Goal: Task Accomplishment & Management: Use online tool/utility

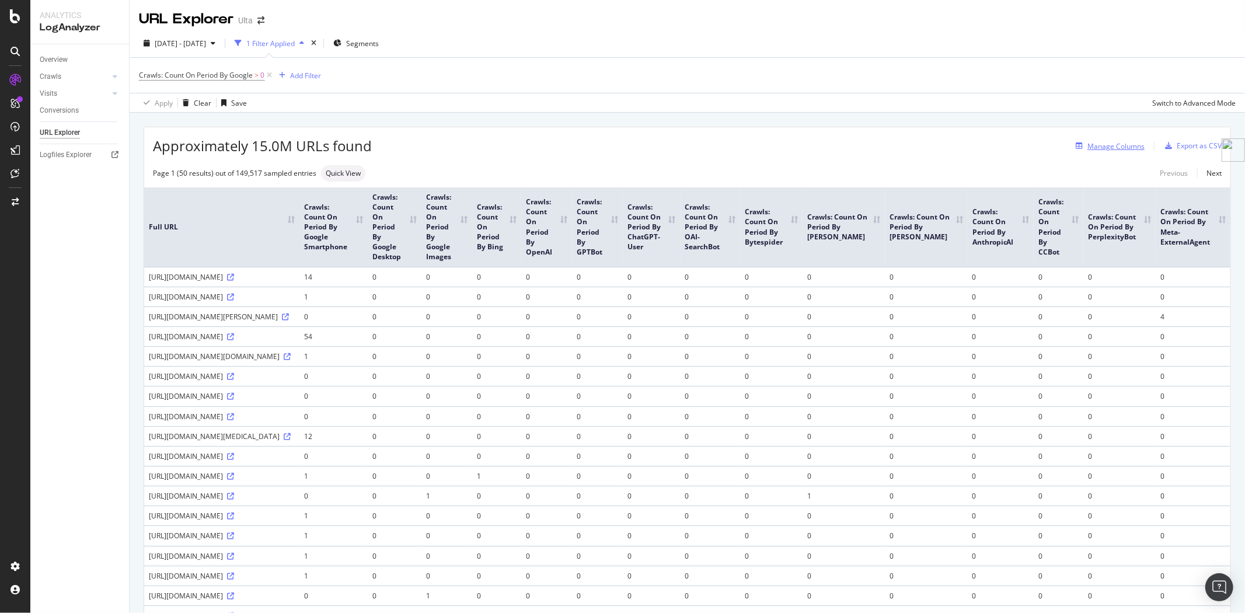
click at [1105, 151] on div "Manage Columns" at bounding box center [1116, 146] width 57 height 10
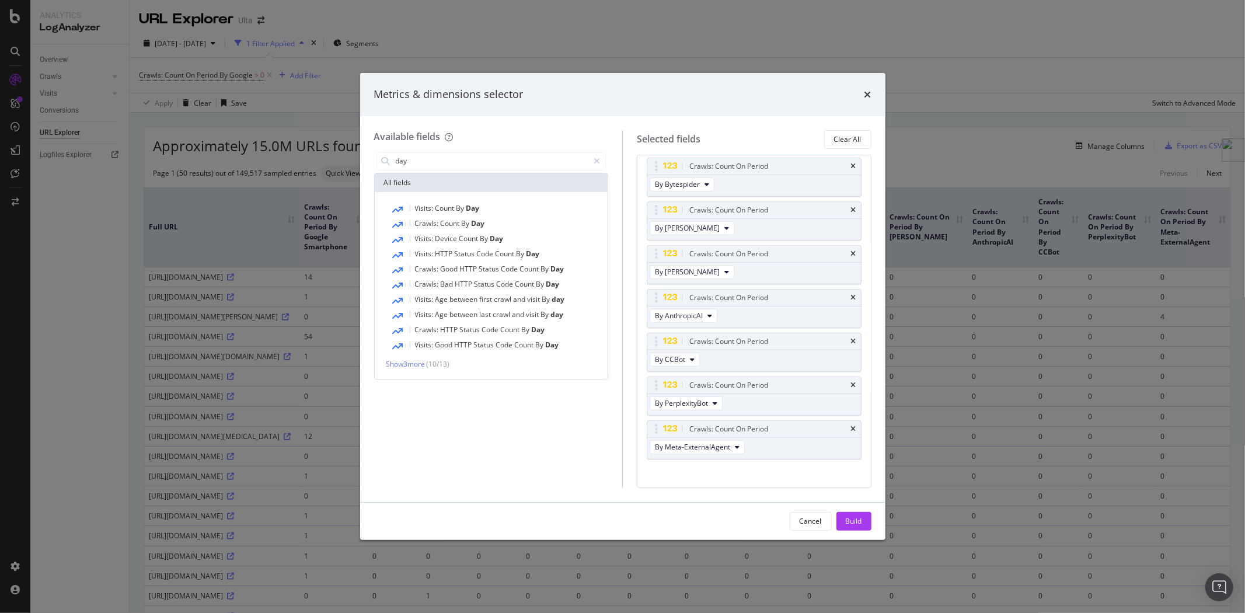
scroll to position [370, 0]
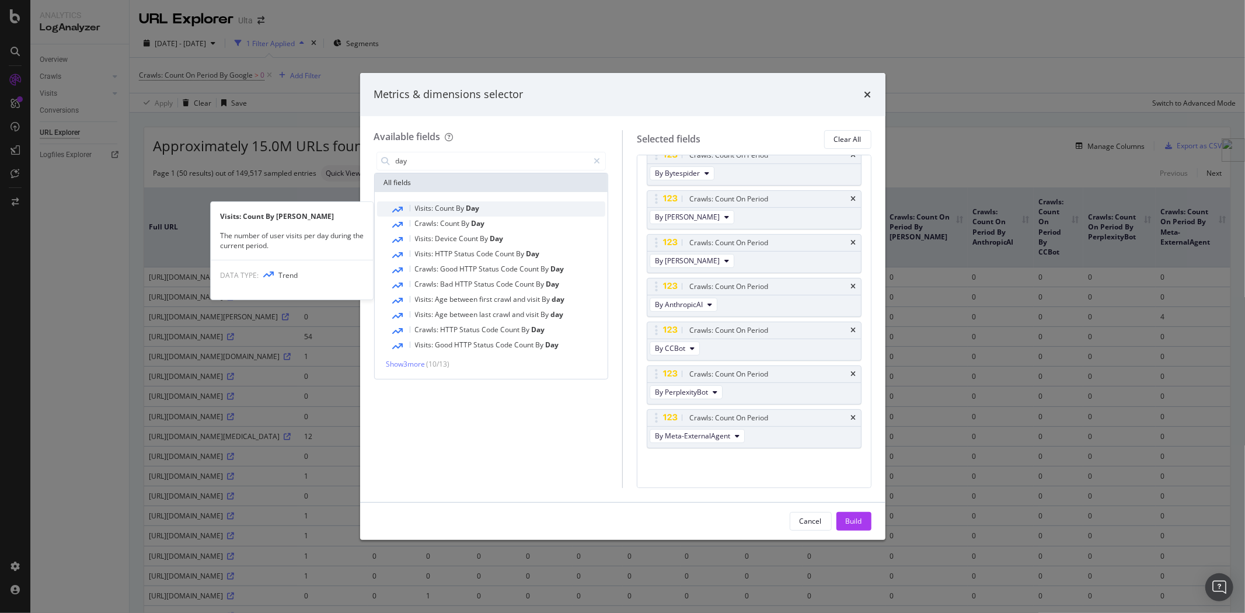
type input "day"
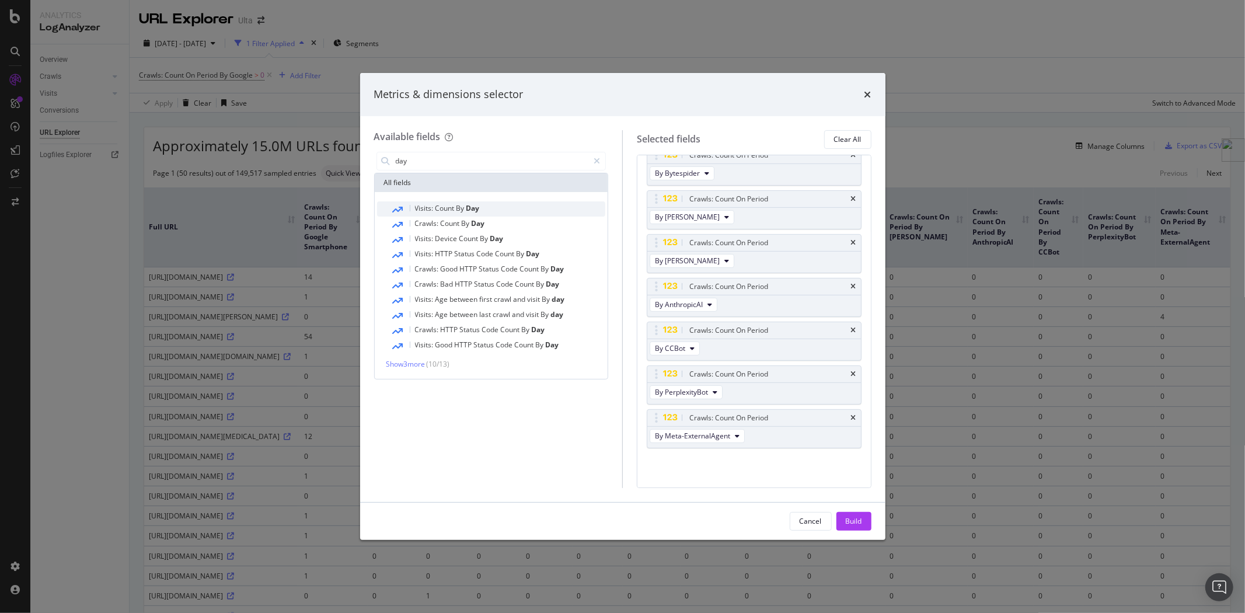
click at [487, 207] on div "Visits: Count By Day" at bounding box center [498, 208] width 215 height 15
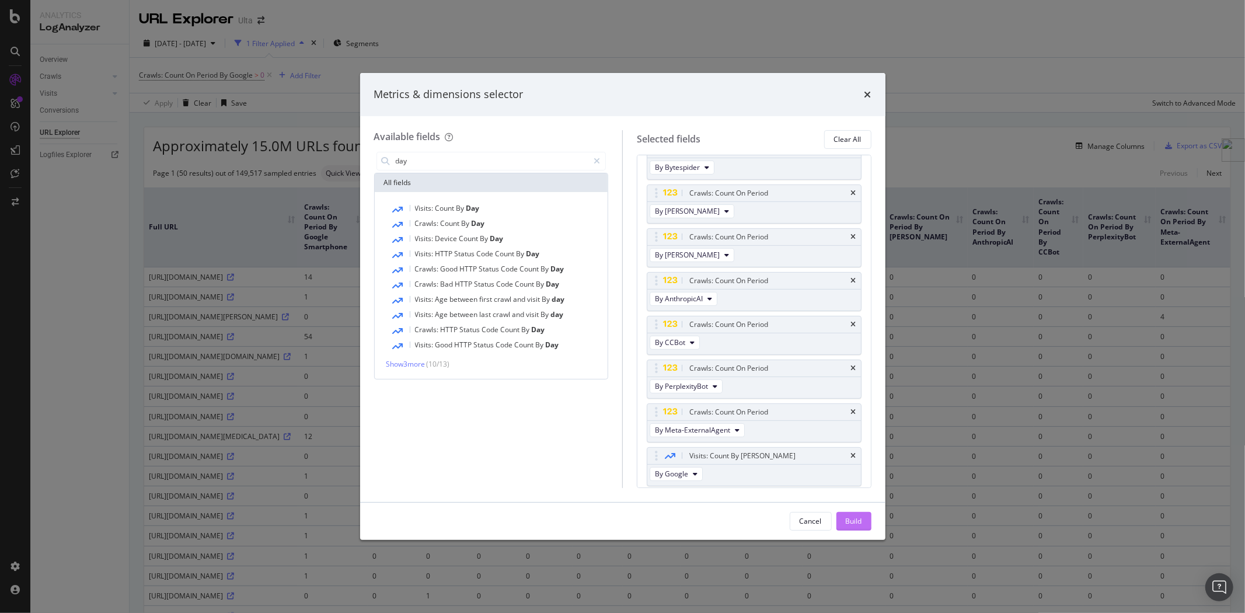
click at [855, 522] on div "Build" at bounding box center [854, 521] width 16 height 10
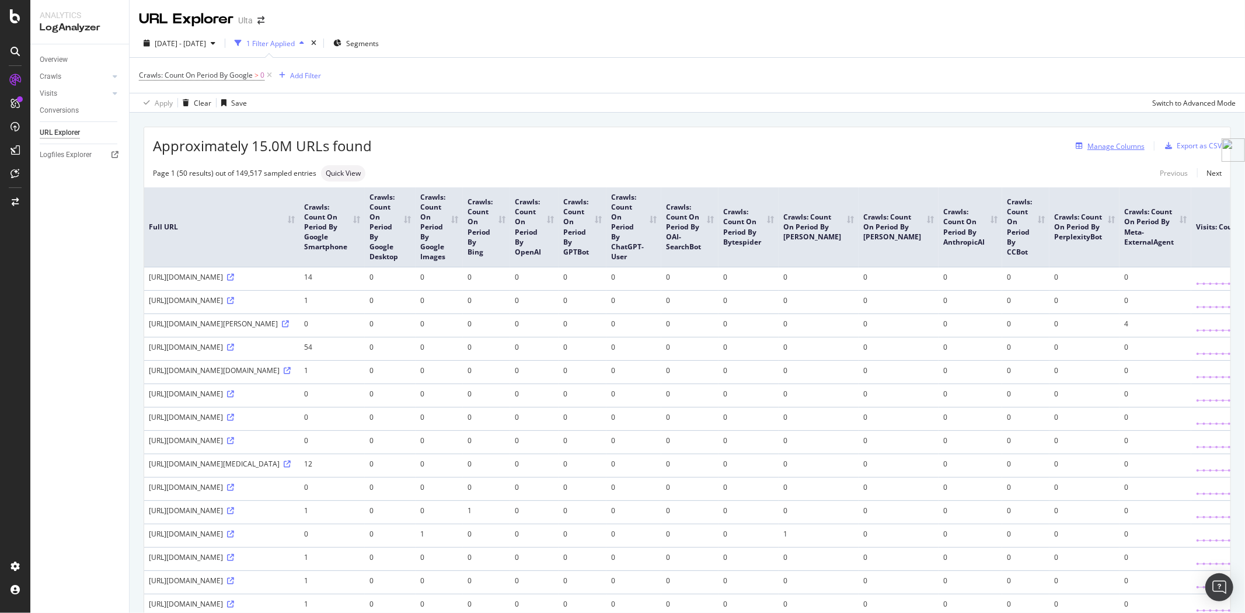
click at [1093, 142] on div "Manage Columns" at bounding box center [1116, 146] width 57 height 10
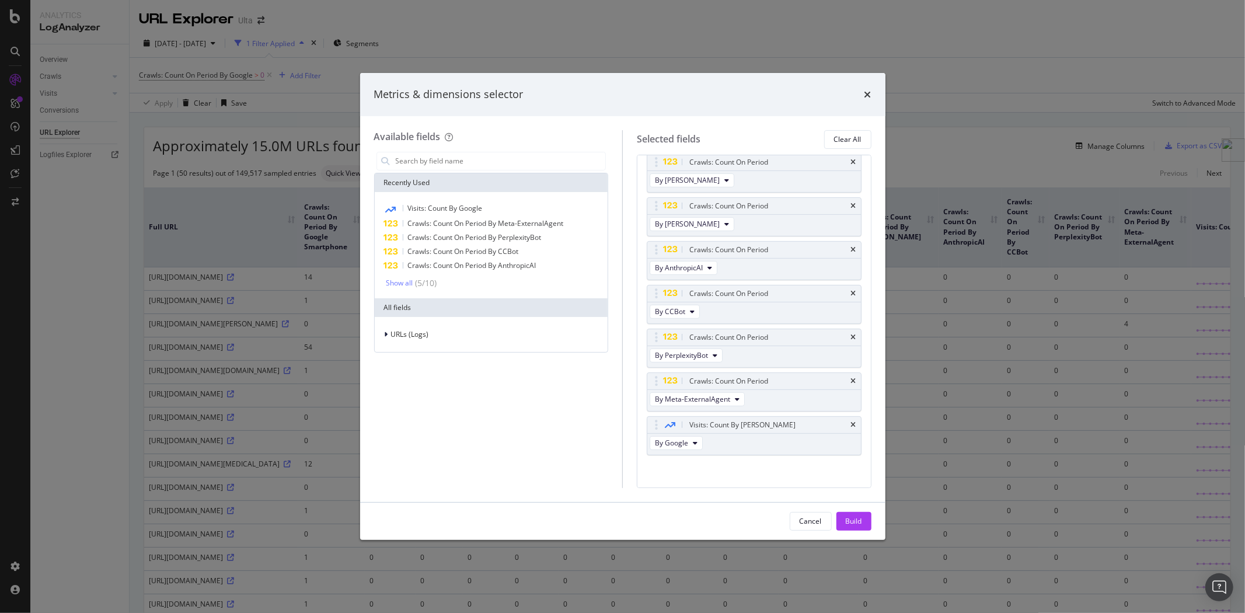
scroll to position [413, 0]
click at [685, 435] on span "By Google" at bounding box center [671, 436] width 33 height 10
click at [684, 501] on span "By OpenAI" at bounding box center [692, 499] width 65 height 11
click at [857, 524] on div "Build" at bounding box center [854, 521] width 16 height 10
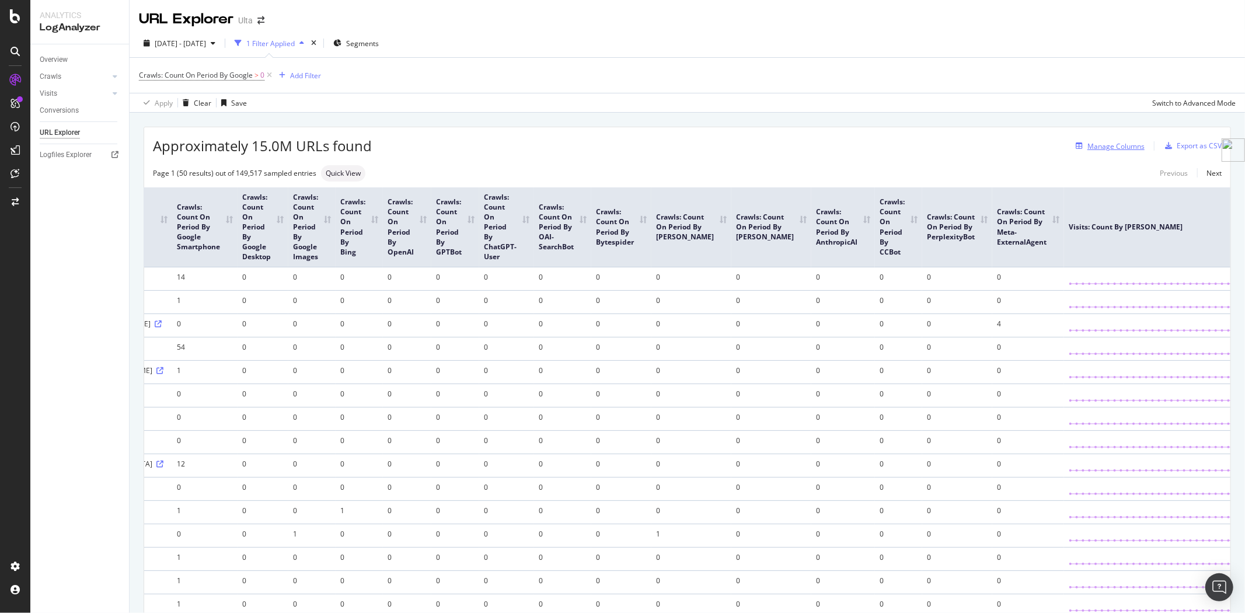
click at [1121, 146] on div "Manage Columns" at bounding box center [1116, 146] width 57 height 10
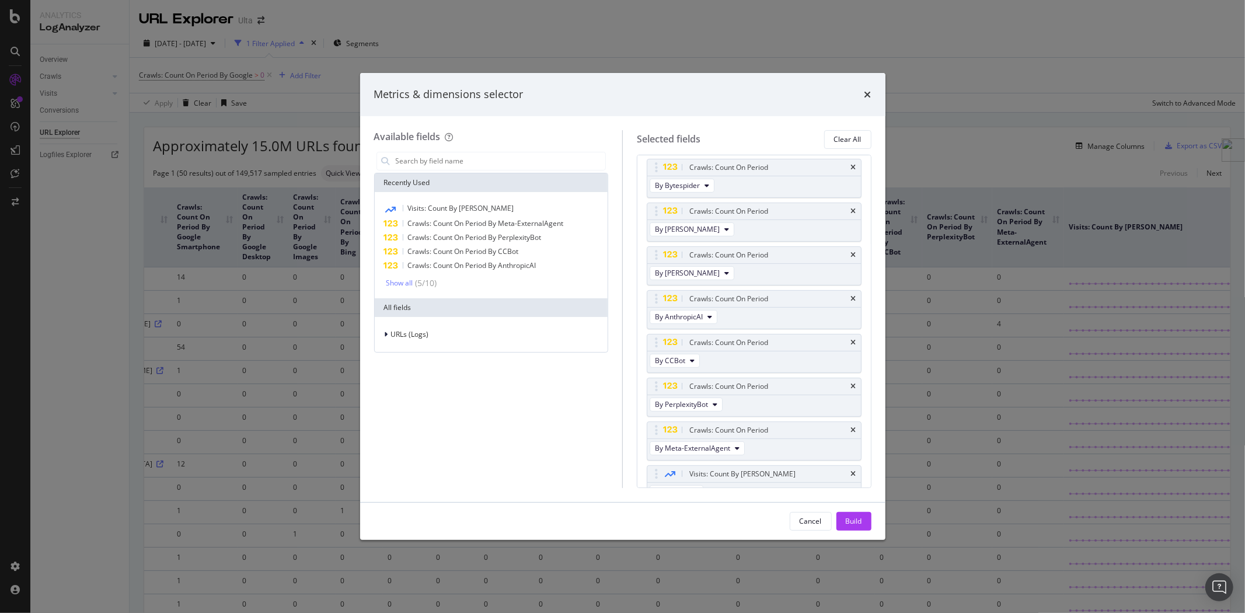
scroll to position [413, 0]
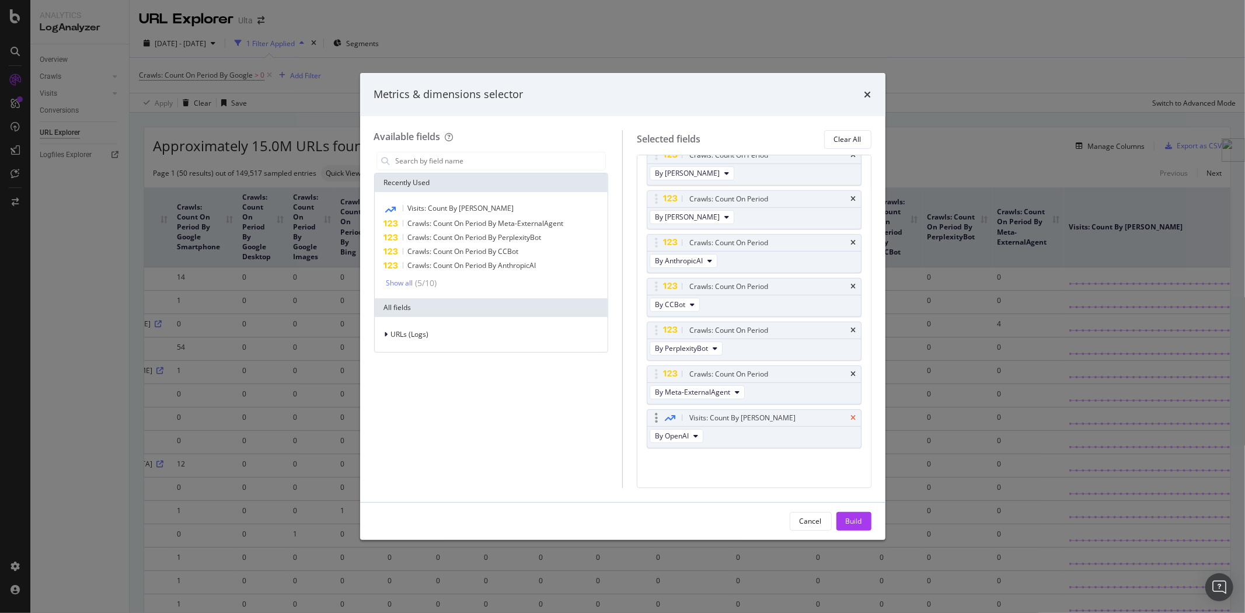
click at [851, 416] on icon "times" at bounding box center [853, 417] width 5 height 7
click at [855, 518] on div "Build" at bounding box center [854, 521] width 16 height 10
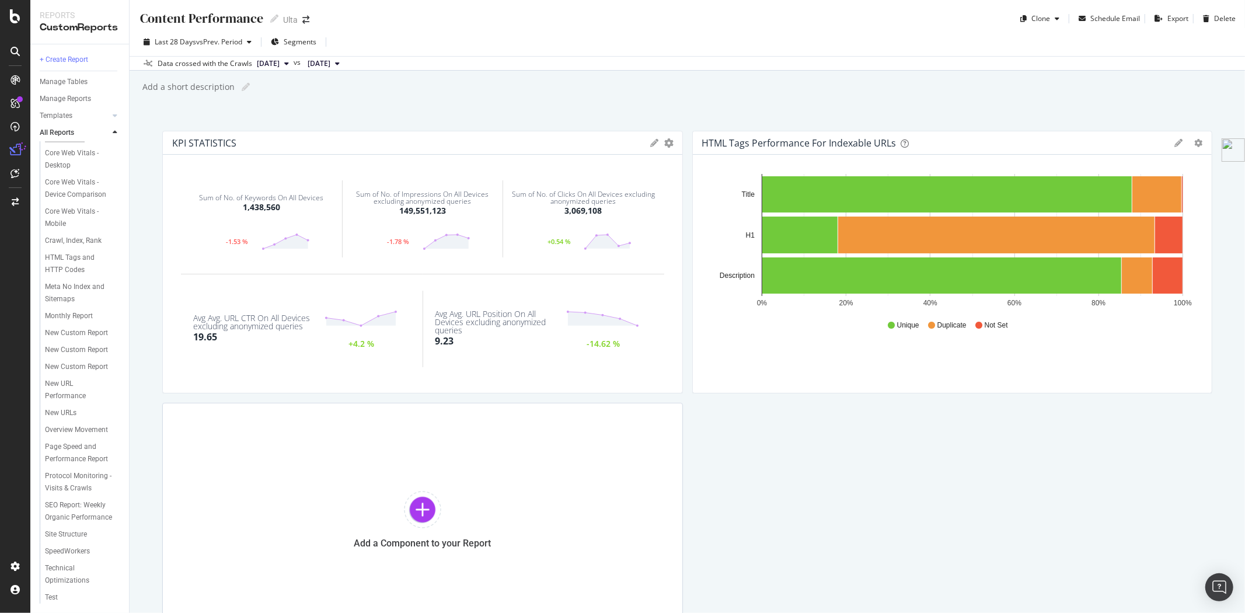
scroll to position [135, 0]
click at [57, 344] on div "New Custom Report" at bounding box center [76, 350] width 63 height 12
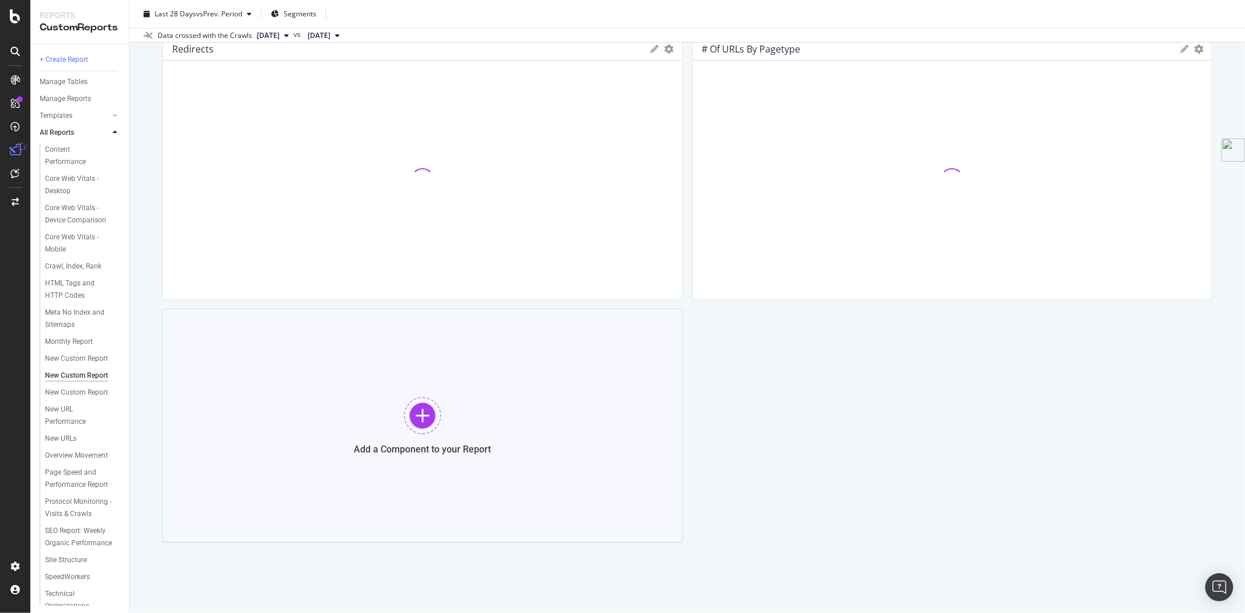
scroll to position [96, 0]
click at [420, 413] on div at bounding box center [422, 413] width 37 height 37
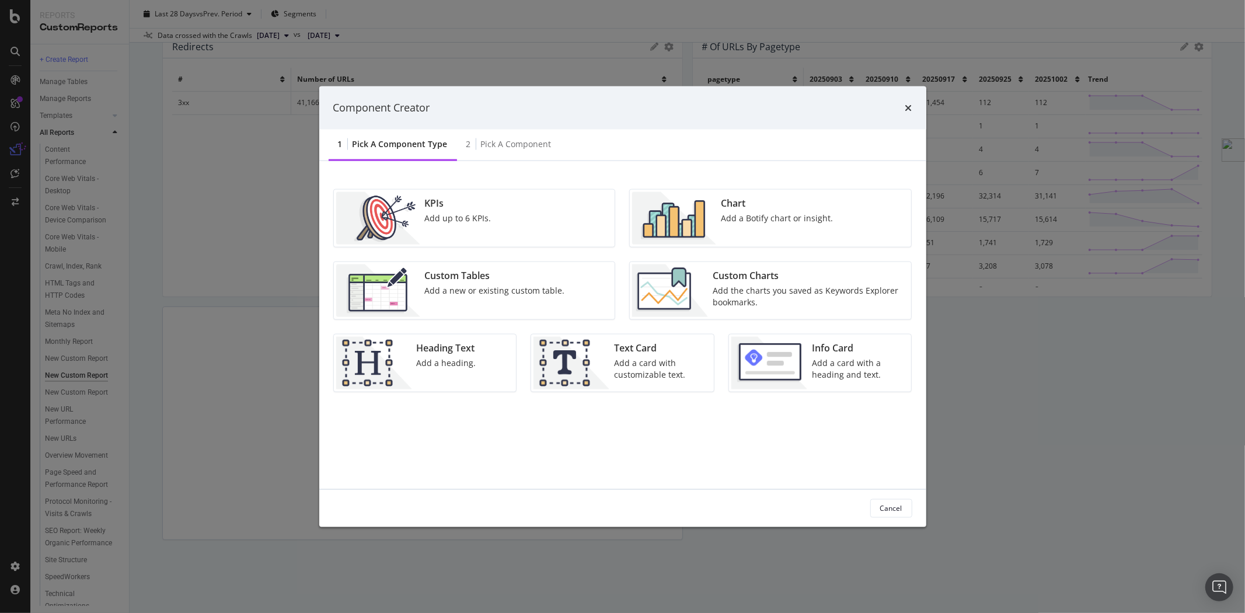
click at [486, 295] on div "Add a new or existing custom table." at bounding box center [495, 290] width 140 height 12
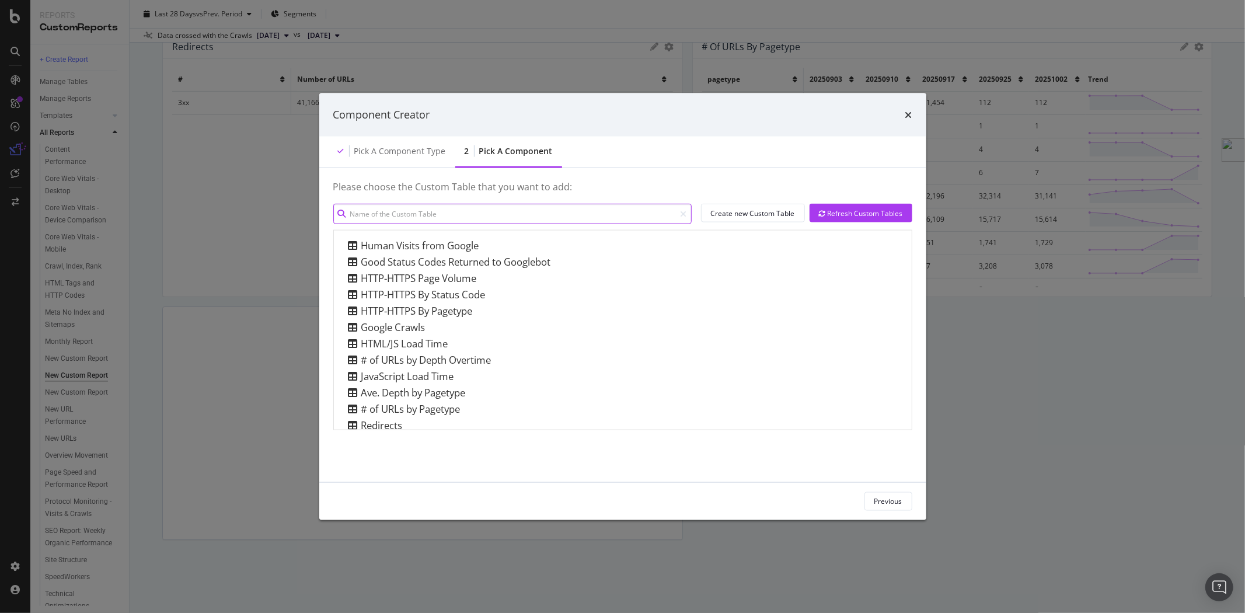
click at [448, 205] on input "modal" at bounding box center [512, 214] width 358 height 20
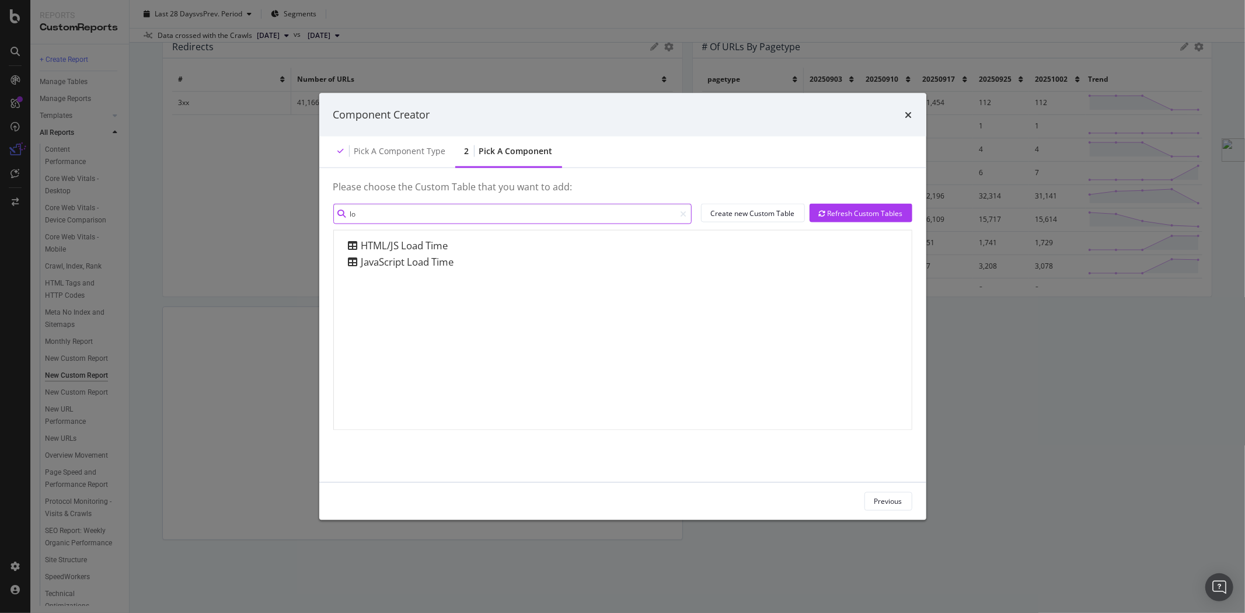
type input "l"
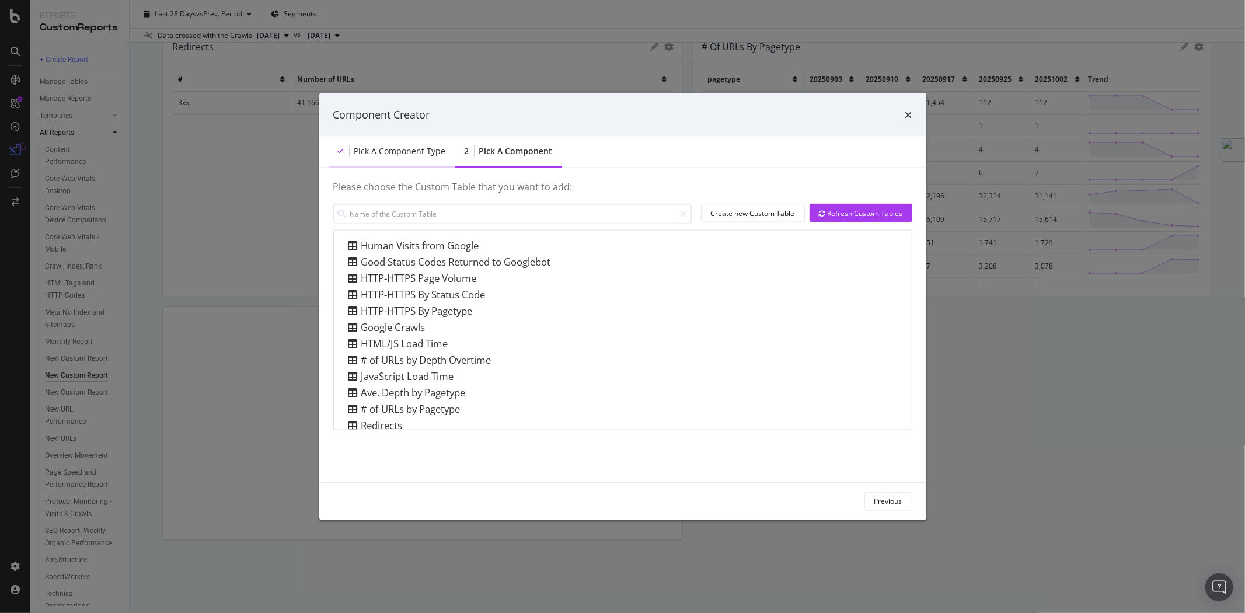
click at [405, 151] on div "Pick a Component type" at bounding box center [400, 151] width 92 height 12
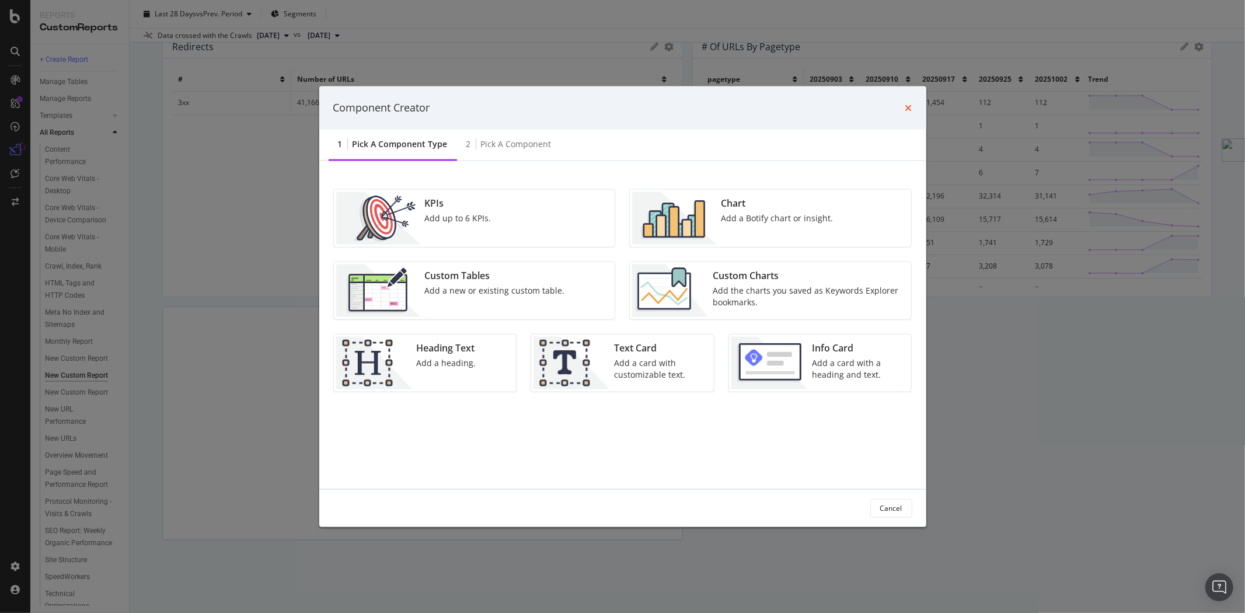
click at [911, 105] on icon "times" at bounding box center [908, 107] width 7 height 9
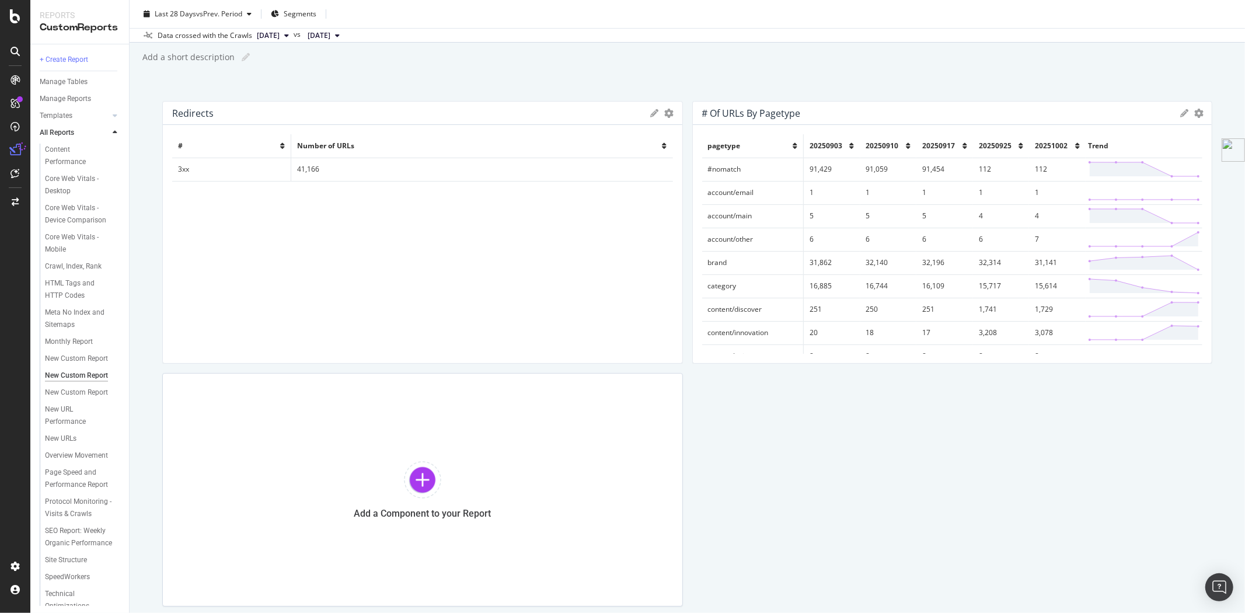
scroll to position [0, 0]
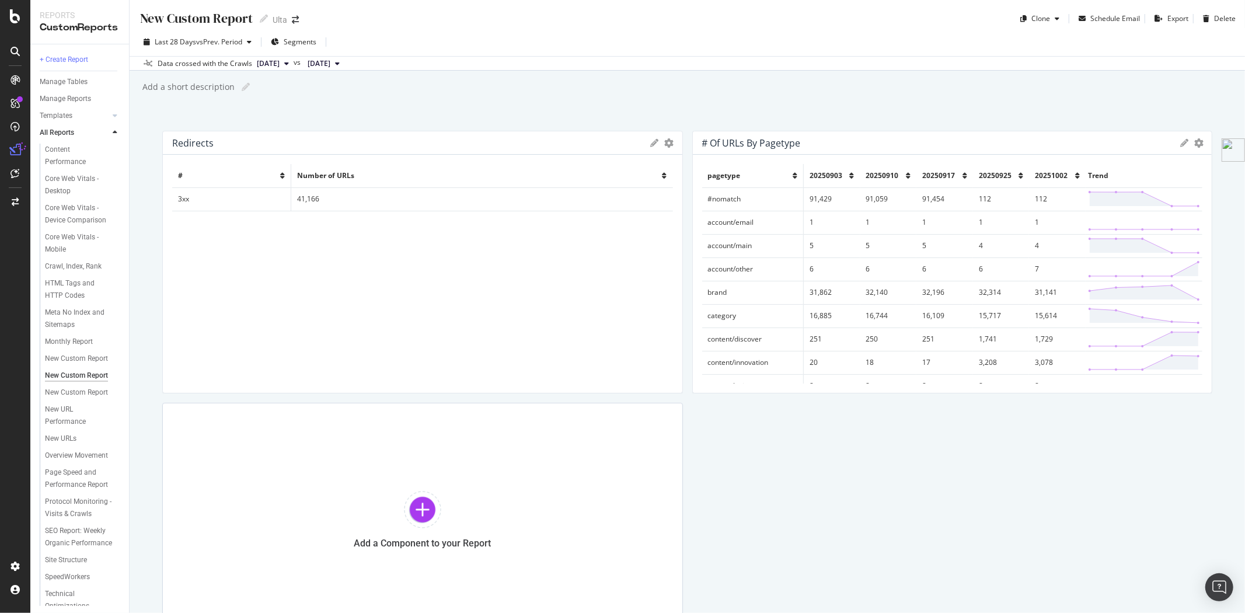
click at [1180, 144] on icon at bounding box center [1184, 143] width 8 height 8
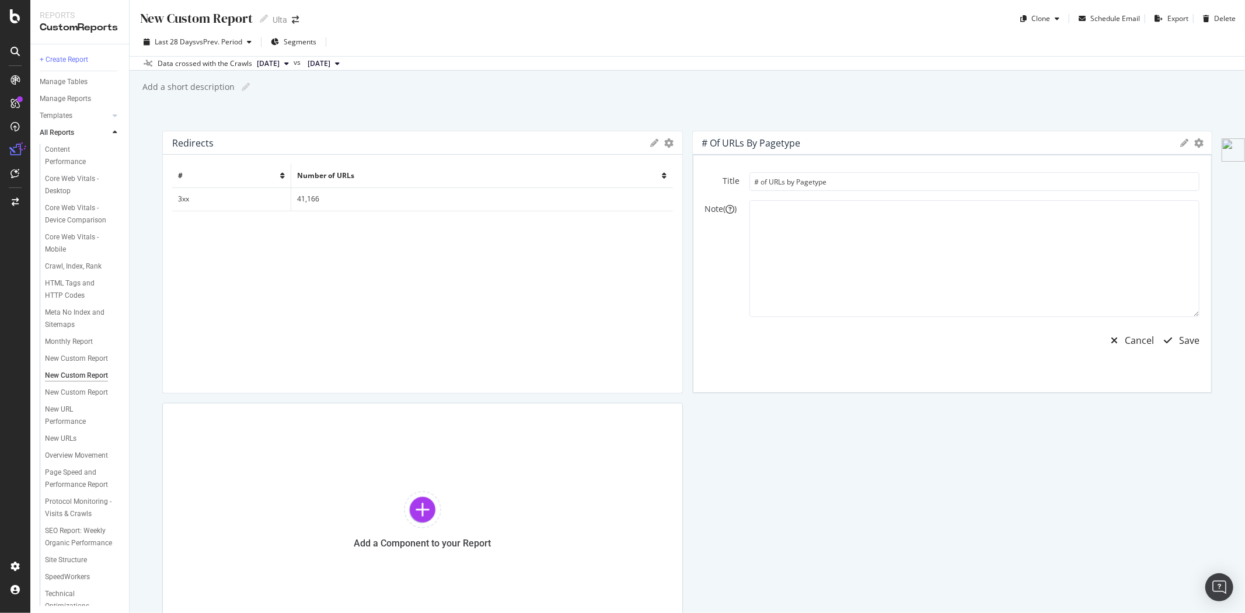
click at [1030, 407] on div "Redirects Export as CSV Delete Add to Custom Report # Number of URLs 3xx 41,166…" at bounding box center [687, 384] width 1050 height 506
click at [1111, 336] on icon "button" at bounding box center [1114, 340] width 7 height 9
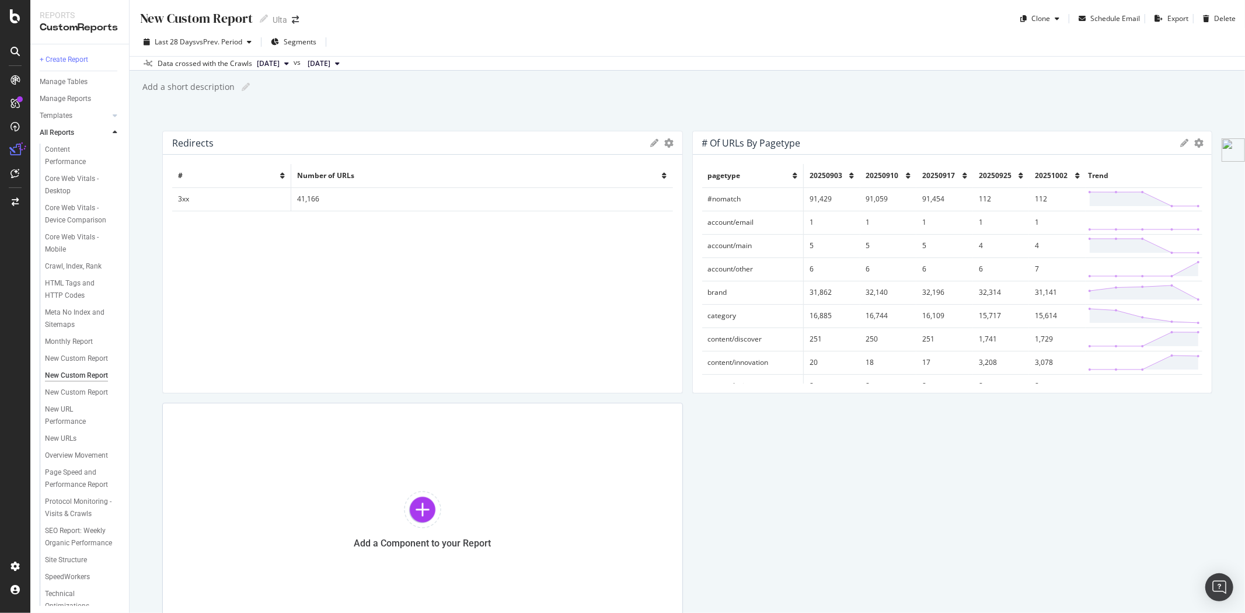
click at [736, 182] on th "pagetype" at bounding box center [753, 175] width 102 height 23
click at [725, 179] on span "pagetype" at bounding box center [724, 175] width 33 height 10
click at [1194, 141] on icon "gear" at bounding box center [1198, 142] width 9 height 9
click at [828, 451] on div "Redirects Export as CSV Delete Add to Custom Report # Number of URLs 3xx 41,166…" at bounding box center [687, 384] width 1050 height 506
click at [1180, 142] on icon at bounding box center [1184, 143] width 8 height 8
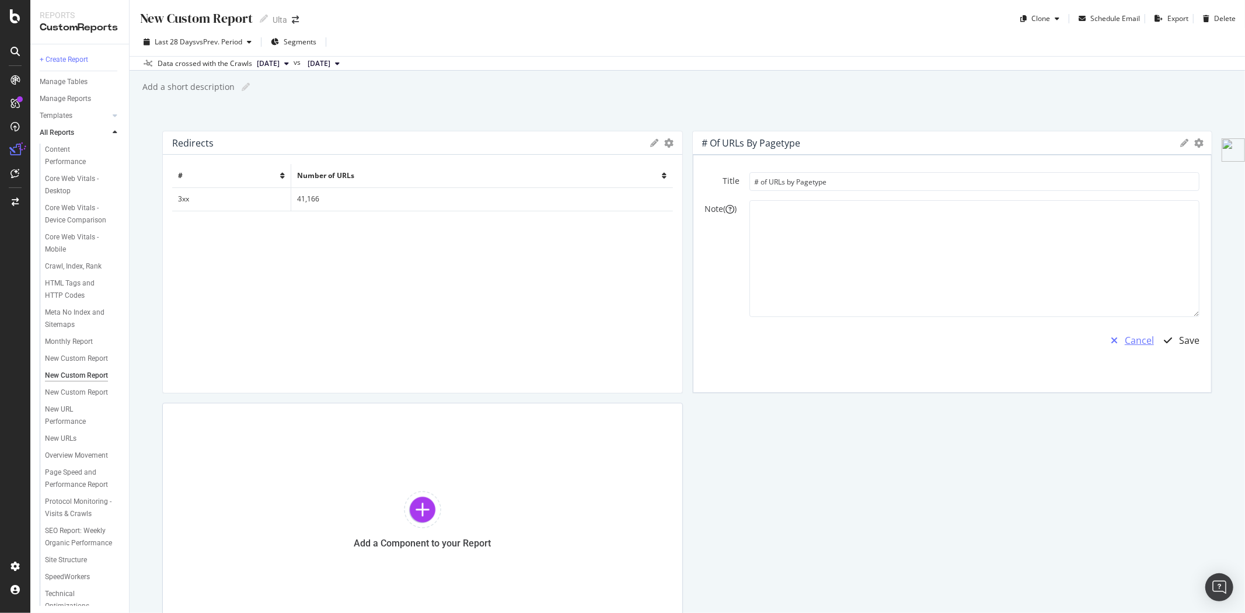
click at [1125, 342] on div "Cancel" at bounding box center [1139, 340] width 29 height 13
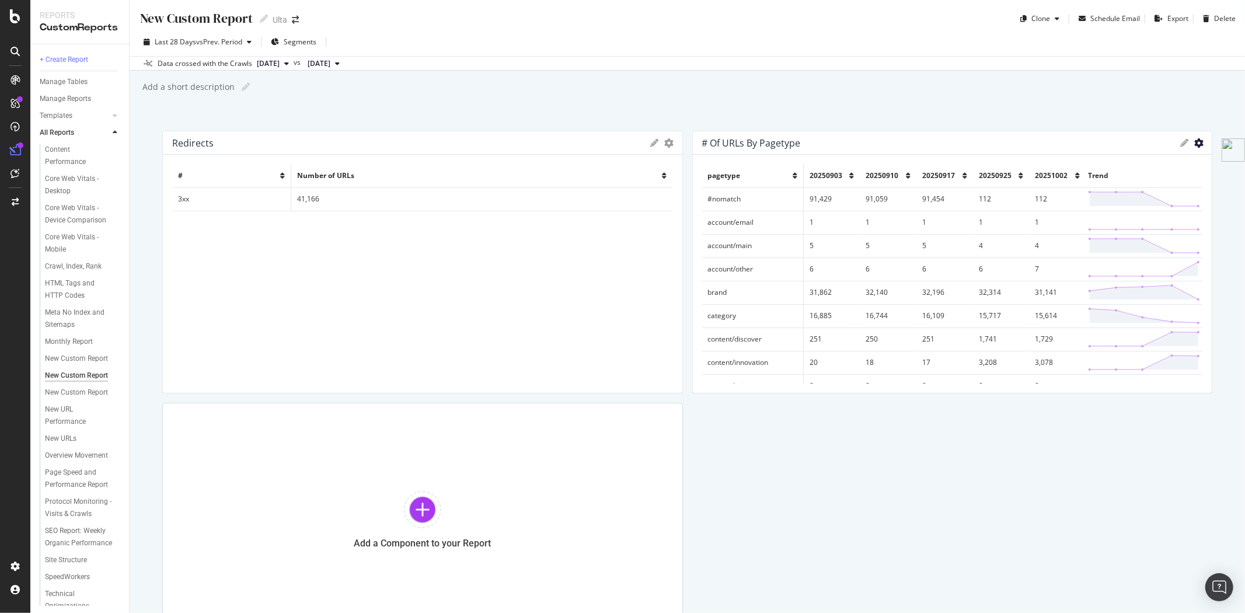
click at [1194, 140] on icon "gear" at bounding box center [1198, 142] width 9 height 9
click at [818, 465] on div "Redirects Export as CSV Delete Add to Custom Report # Number of URLs 3xx 41,166…" at bounding box center [687, 384] width 1050 height 506
click at [768, 299] on td "brand" at bounding box center [753, 292] width 102 height 23
click at [1180, 144] on icon at bounding box center [1184, 143] width 8 height 8
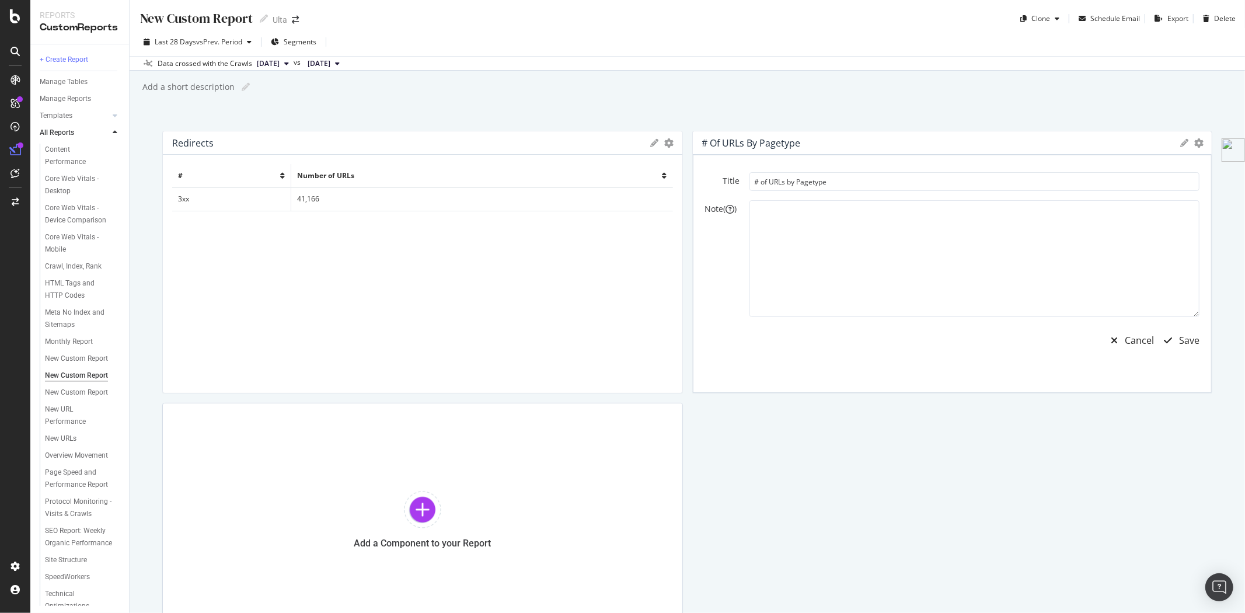
click at [1180, 144] on icon at bounding box center [1184, 143] width 8 height 8
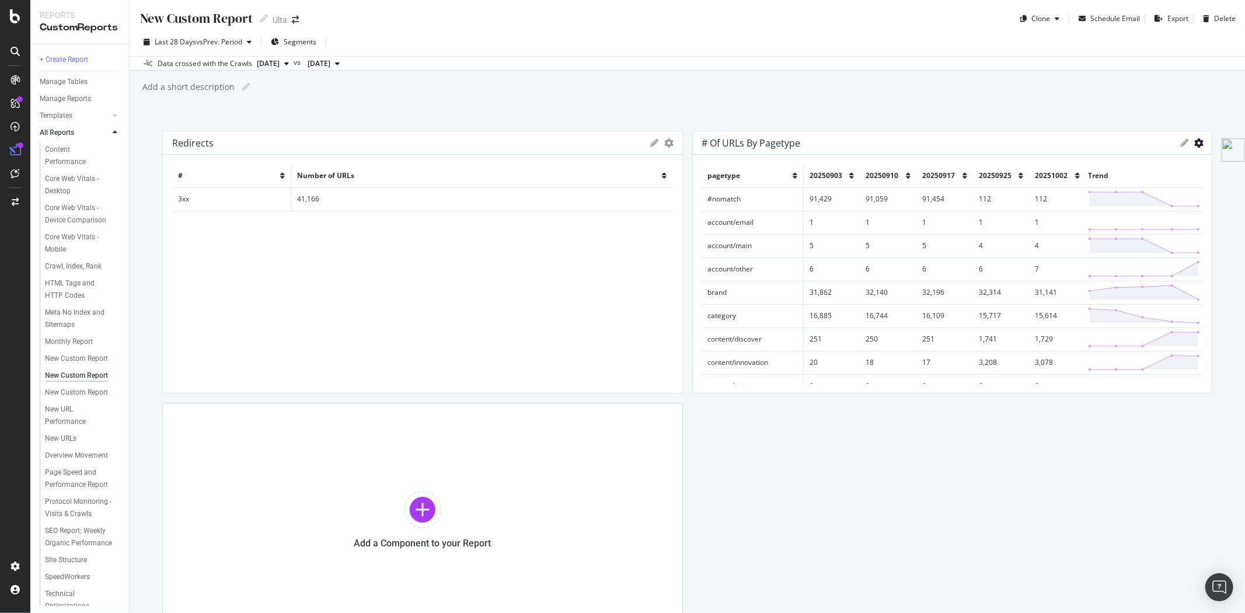
click at [1194, 144] on icon "gear" at bounding box center [1198, 142] width 9 height 9
click at [965, 464] on div "Redirects Export as CSV Delete Add to Custom Report # Number of URLs 3xx 41,166…" at bounding box center [687, 384] width 1050 height 506
